Goal: Task Accomplishment & Management: Use online tool/utility

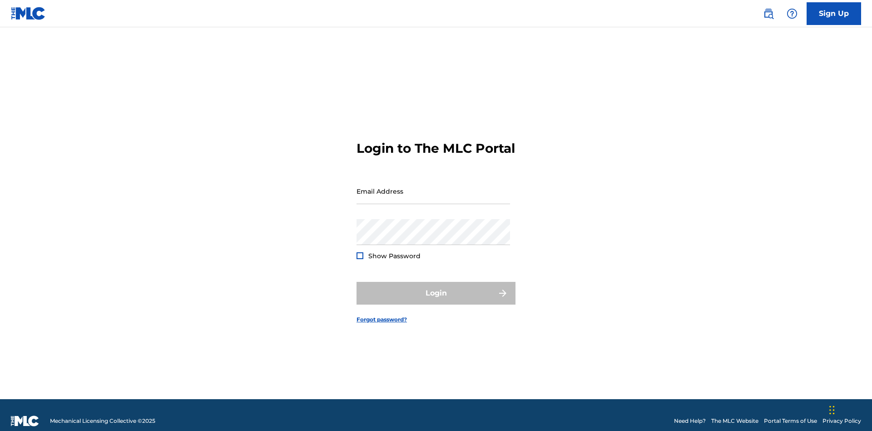
scroll to position [12, 0]
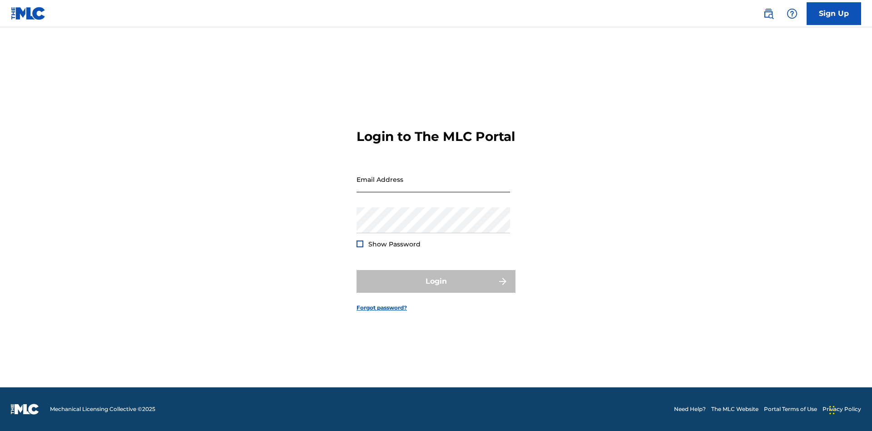
click at [433, 187] on input "Email Address" at bounding box center [434, 179] width 154 height 26
type input "[PERSON_NAME][EMAIL_ADDRESS][PERSON_NAME][DOMAIN_NAME]"
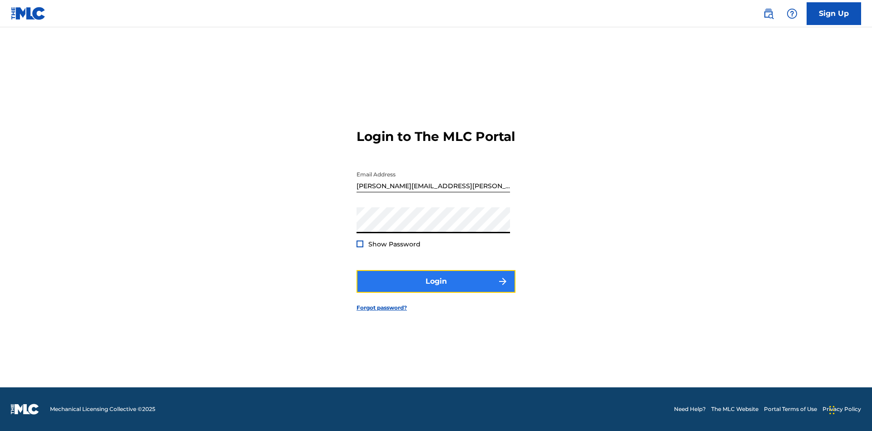
click at [436, 289] on button "Login" at bounding box center [436, 281] width 159 height 23
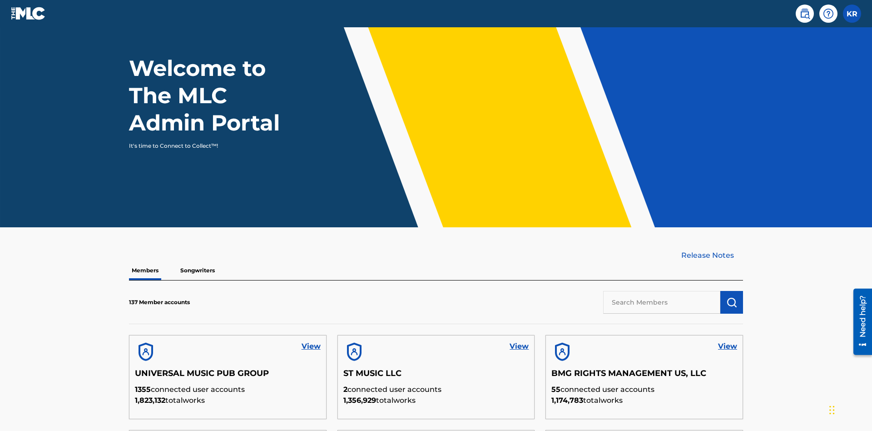
scroll to position [275, 0]
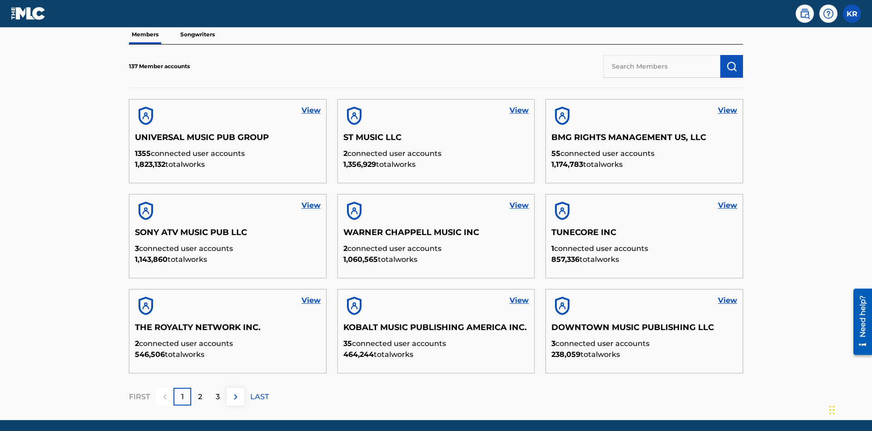
click at [662, 66] on input "text" at bounding box center [661, 66] width 117 height 23
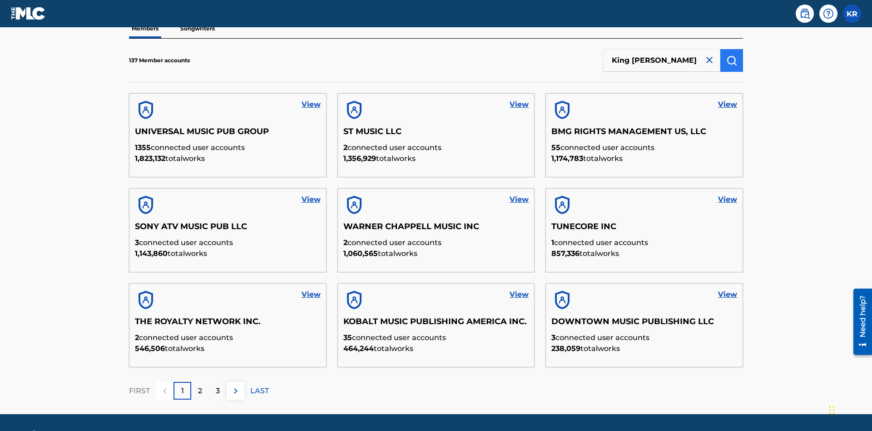
type input "King McTesterson"
click at [732, 60] on img "submit" at bounding box center [731, 60] width 11 height 11
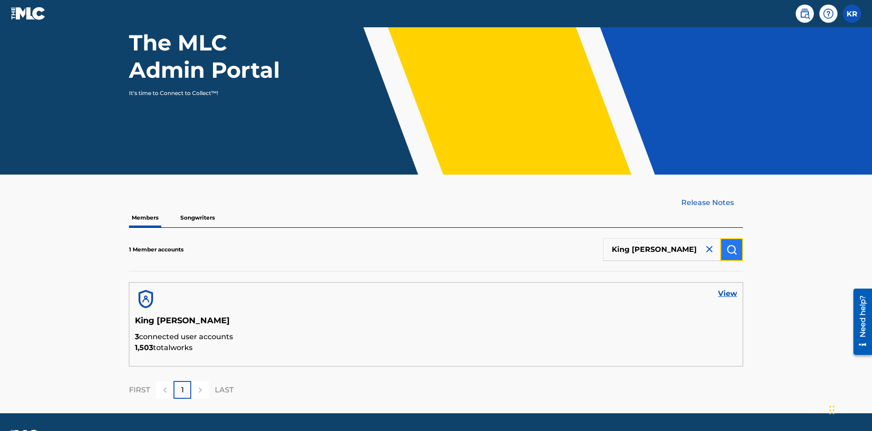
scroll to position [118, 0]
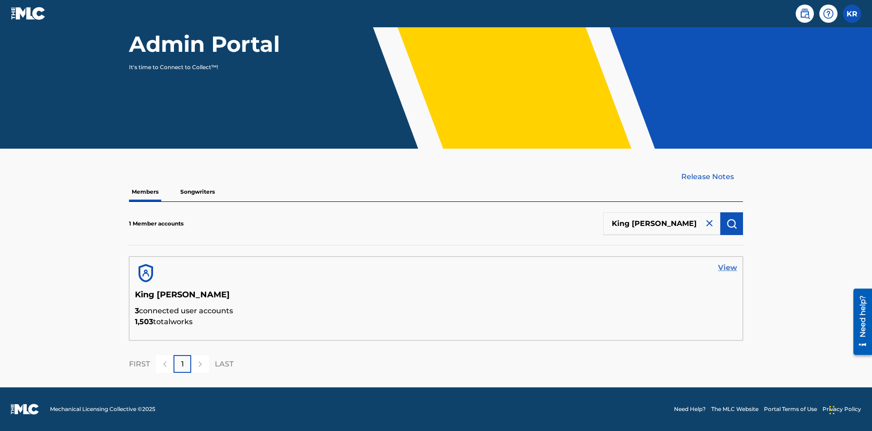
click at [728, 267] on link "View" at bounding box center [727, 267] width 19 height 11
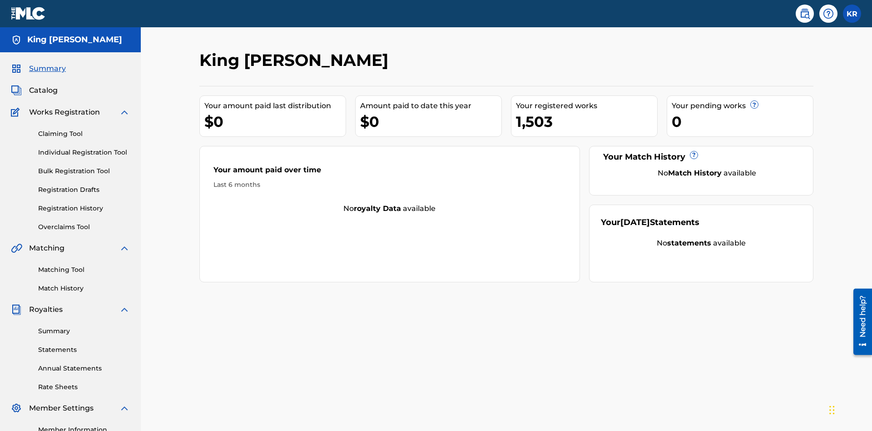
scroll to position [114, 0]
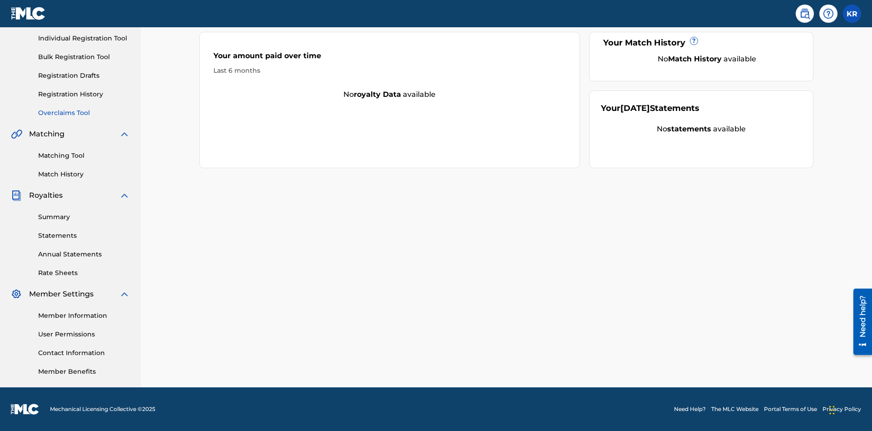
click at [84, 113] on link "Overclaims Tool" at bounding box center [84, 113] width 92 height 10
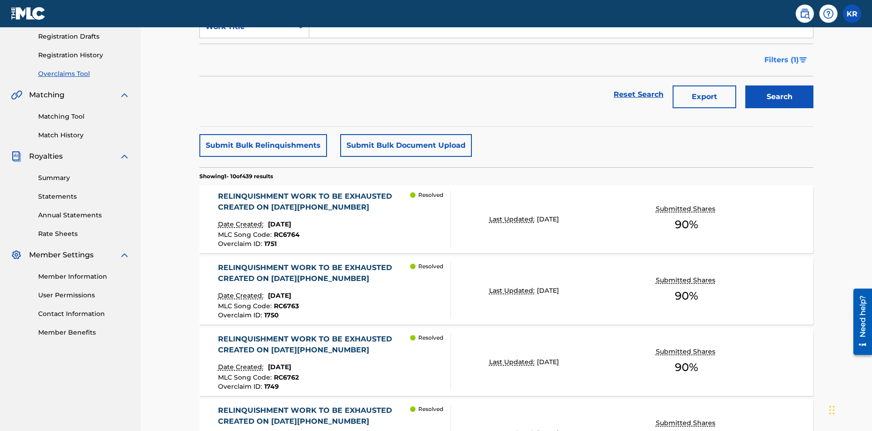
click at [781, 60] on span "Filters ( 1 )" at bounding box center [781, 59] width 35 height 11
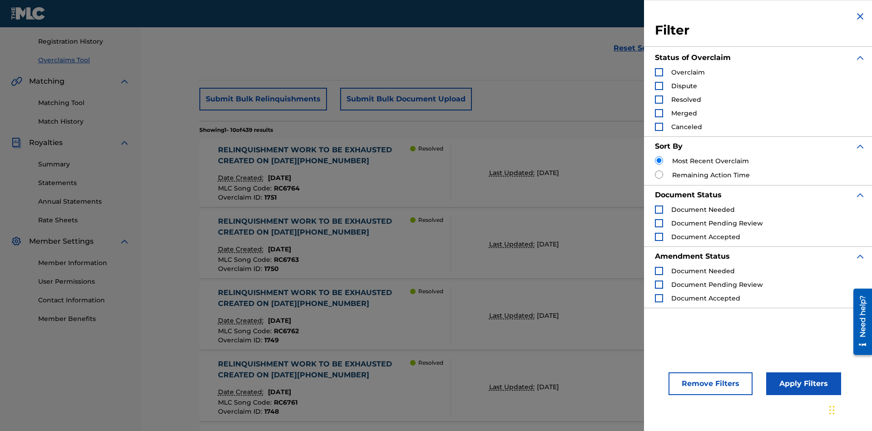
click at [659, 72] on div "Search Form" at bounding box center [659, 72] width 8 height 8
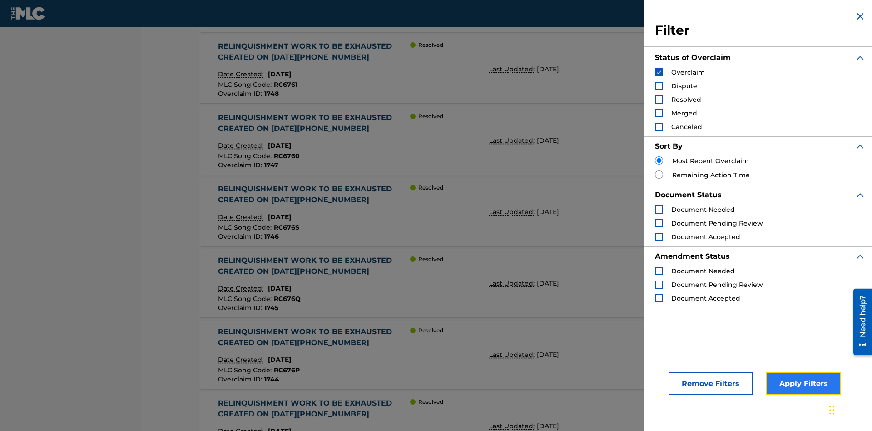
click at [802, 383] on button "Apply Filters" at bounding box center [803, 383] width 75 height 23
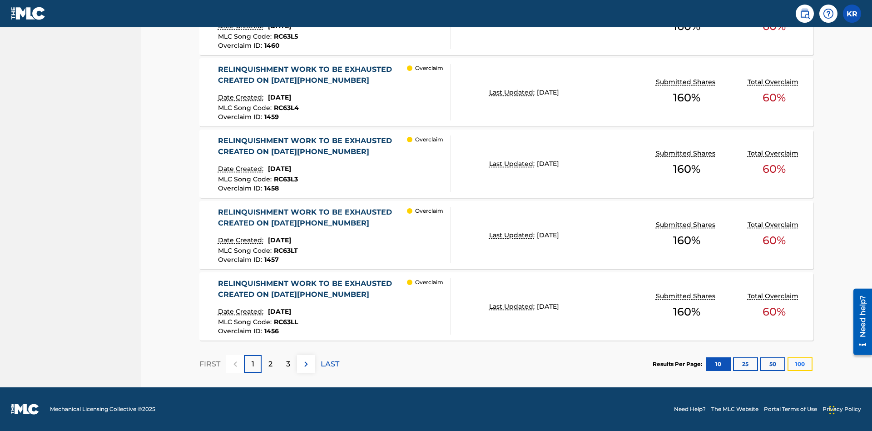
click at [800, 363] on button "100" at bounding box center [800, 364] width 25 height 14
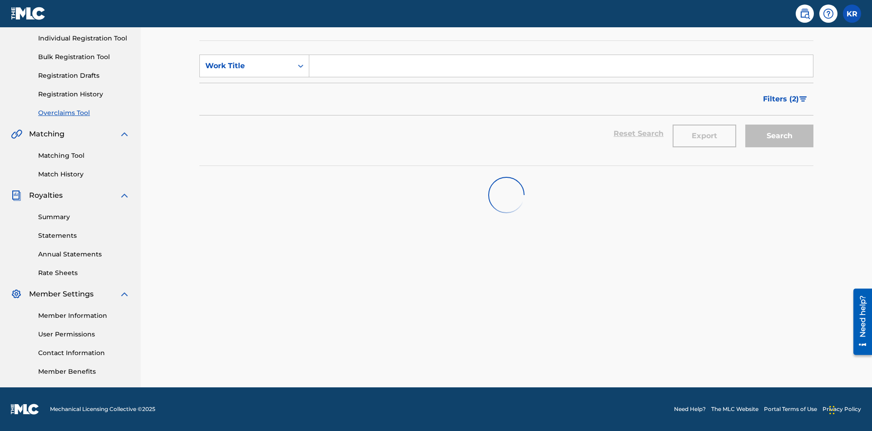
scroll to position [114, 0]
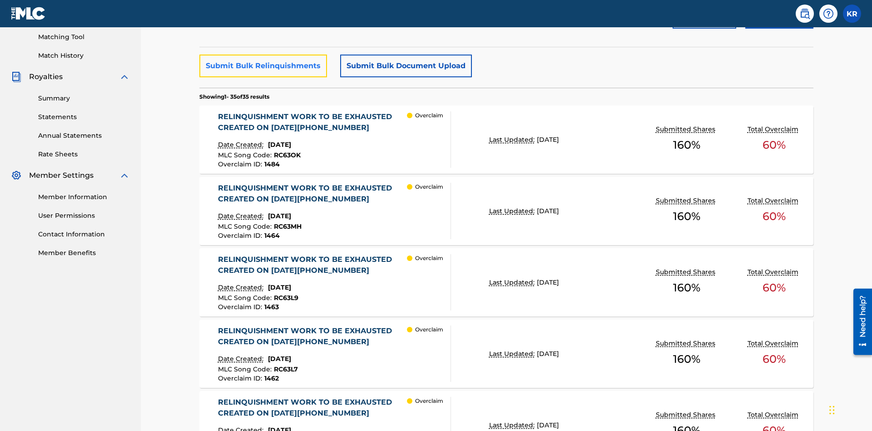
click at [263, 66] on button "Submit Bulk Relinquishments" at bounding box center [263, 65] width 128 height 23
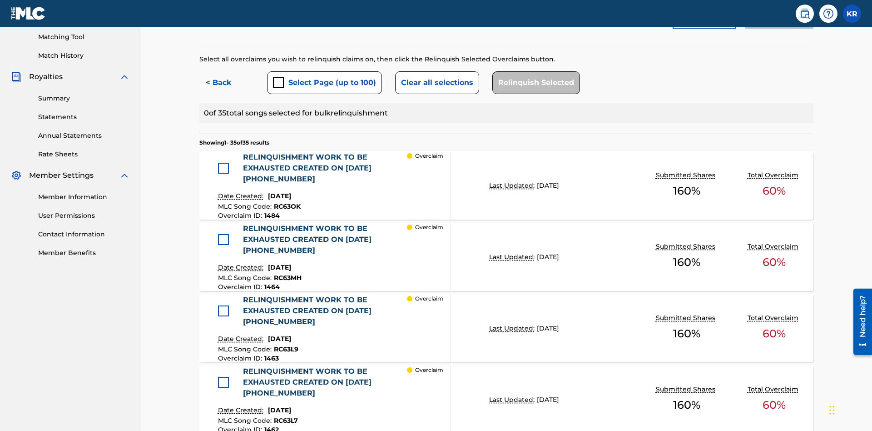
scroll to position [249, 0]
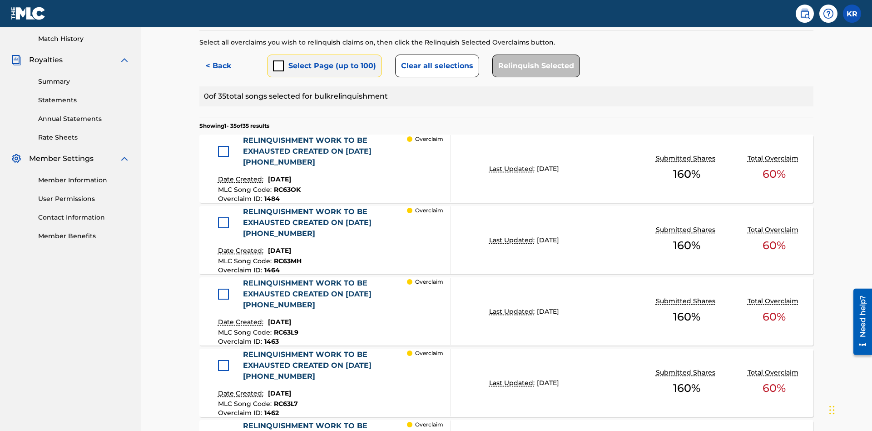
click at [324, 66] on button "Select Page (up to 100)" at bounding box center [324, 65] width 115 height 23
